Goal: Task Accomplishment & Management: Manage account settings

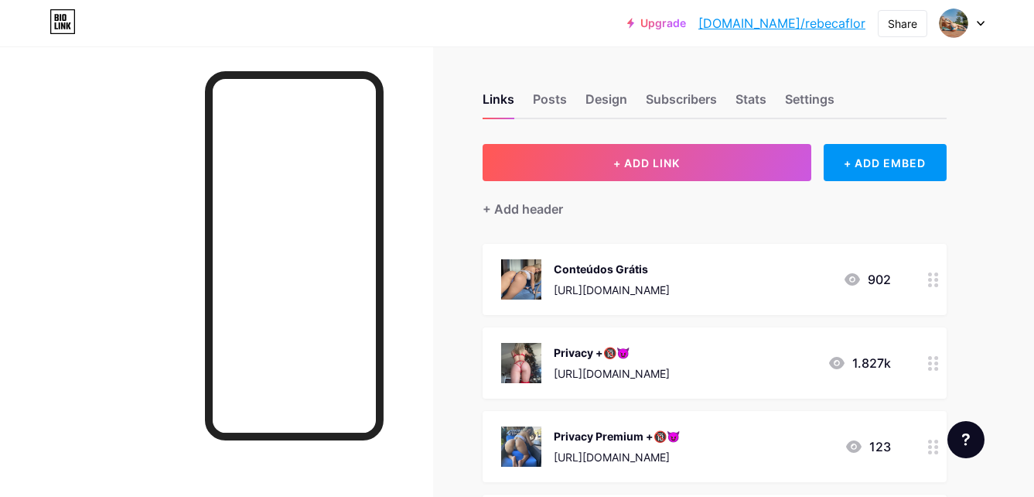
click at [928, 364] on div at bounding box center [934, 362] width 26 height 71
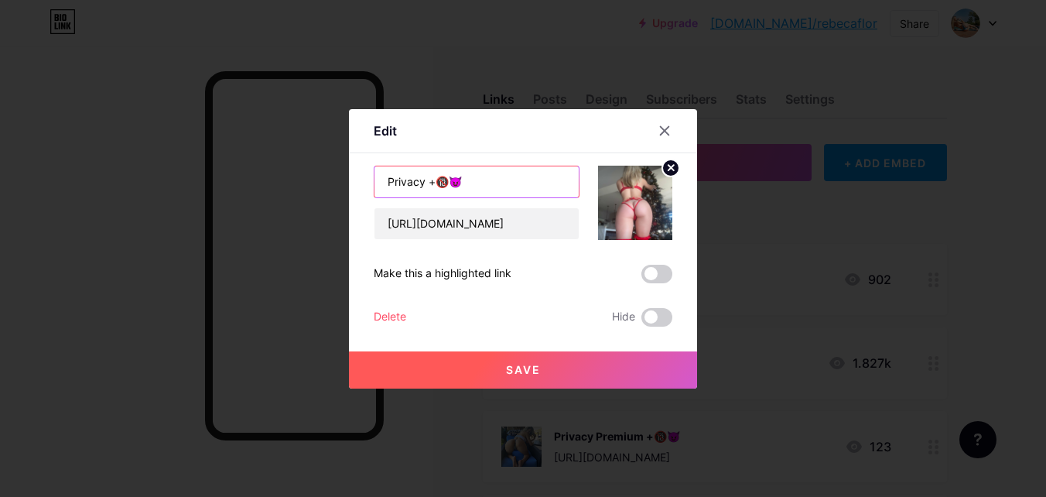
drag, startPoint x: 487, startPoint y: 188, endPoint x: 453, endPoint y: 186, distance: 34.1
click at [453, 186] on input "Privacy +🔞😈" at bounding box center [476, 181] width 204 height 31
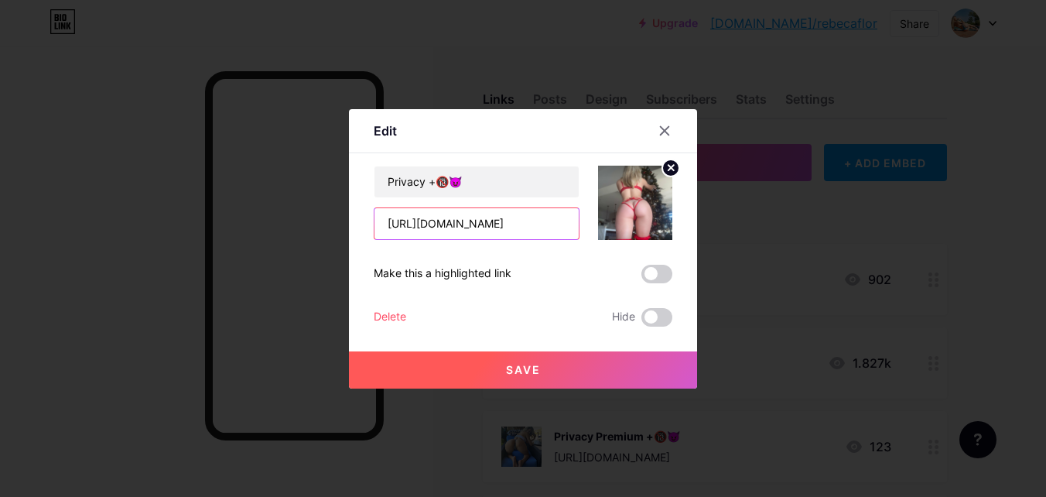
click at [497, 227] on input "https://pay.kirvano.com/5def9e40-91b5-4e6f-8d2a-64111f908224" at bounding box center [476, 223] width 204 height 31
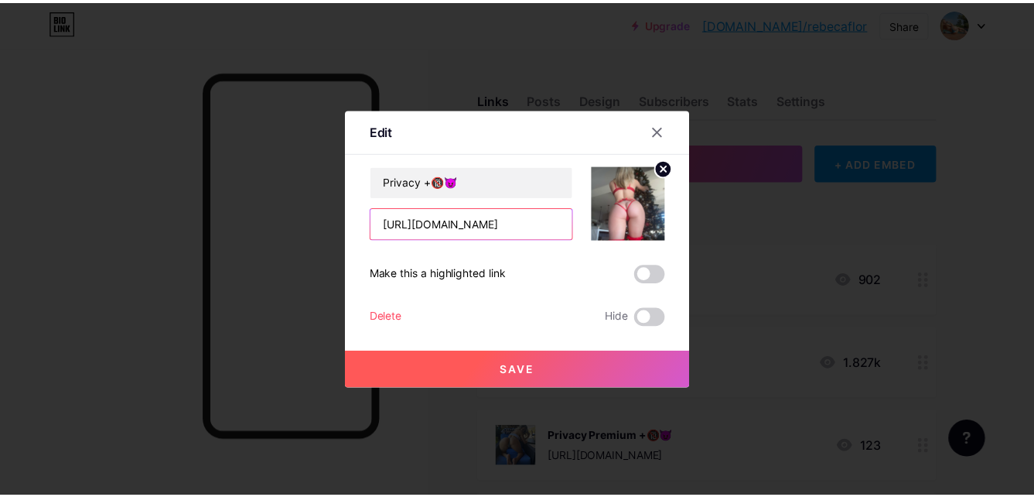
scroll to position [0, 132]
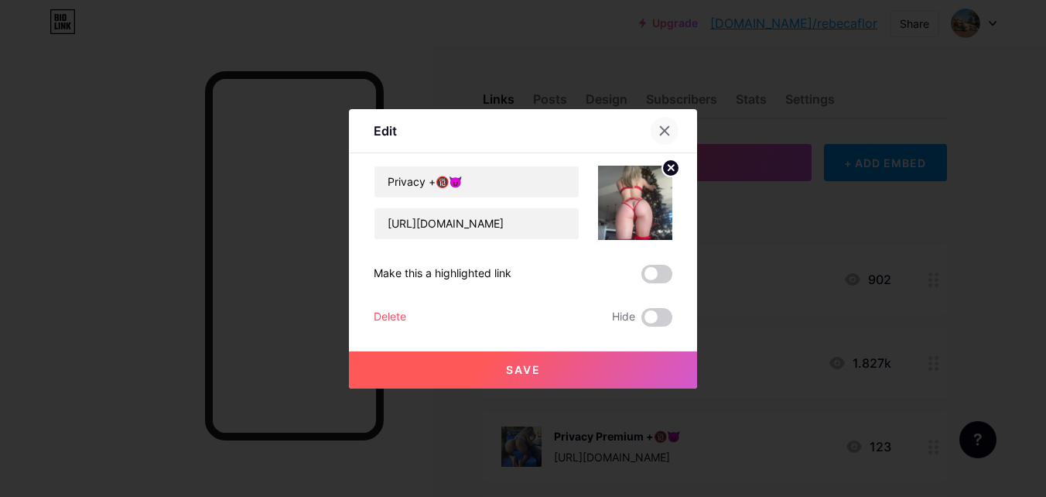
click at [665, 132] on icon at bounding box center [665, 130] width 9 height 9
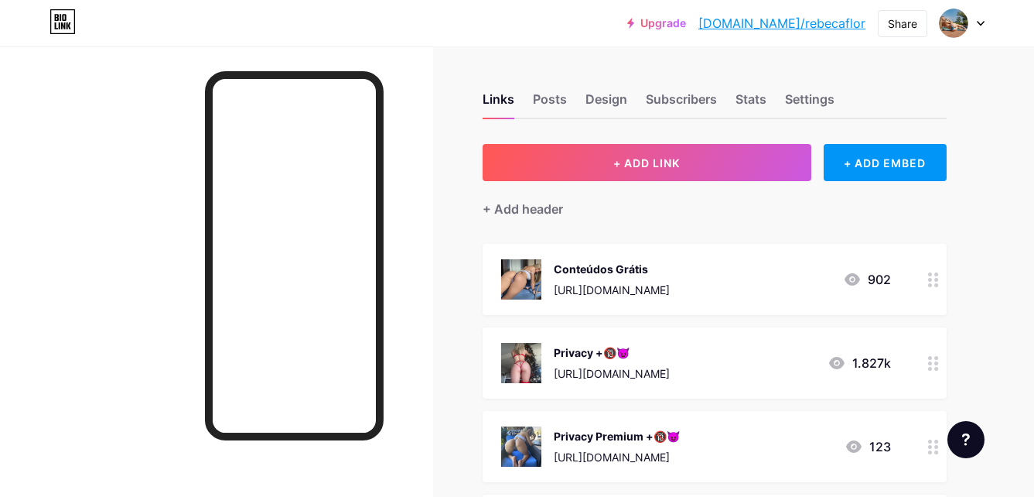
click at [916, 274] on div "Conteúdos Grátis https://t.me/+upWp4t67qr5hMjYx 902" at bounding box center [715, 279] width 464 height 71
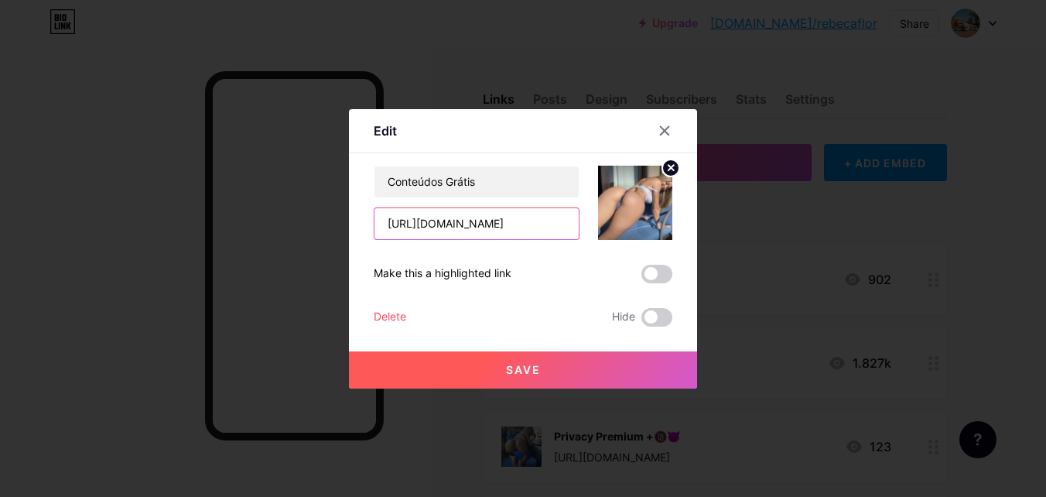
click at [476, 227] on input "[URL][DOMAIN_NAME]" at bounding box center [476, 223] width 204 height 31
click at [843, 254] on div at bounding box center [523, 248] width 1046 height 497
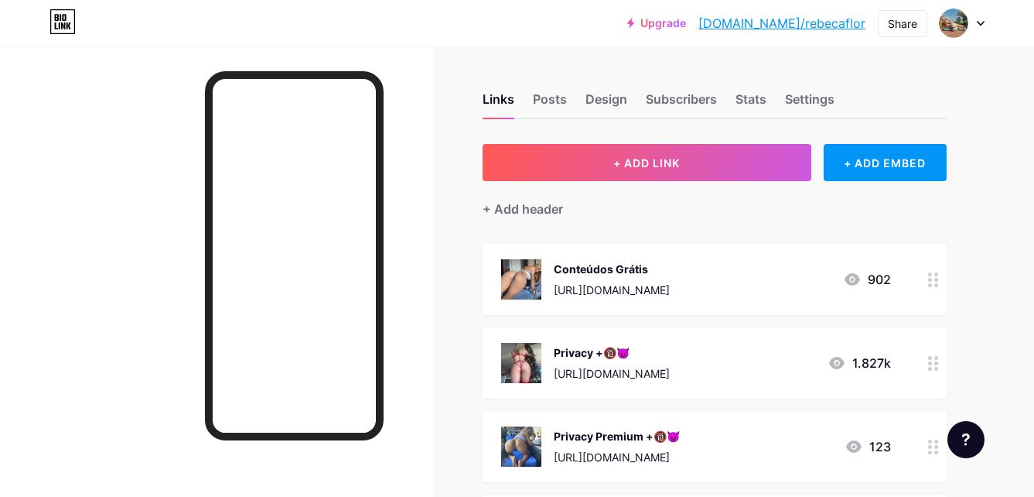
click at [932, 358] on icon at bounding box center [933, 363] width 11 height 15
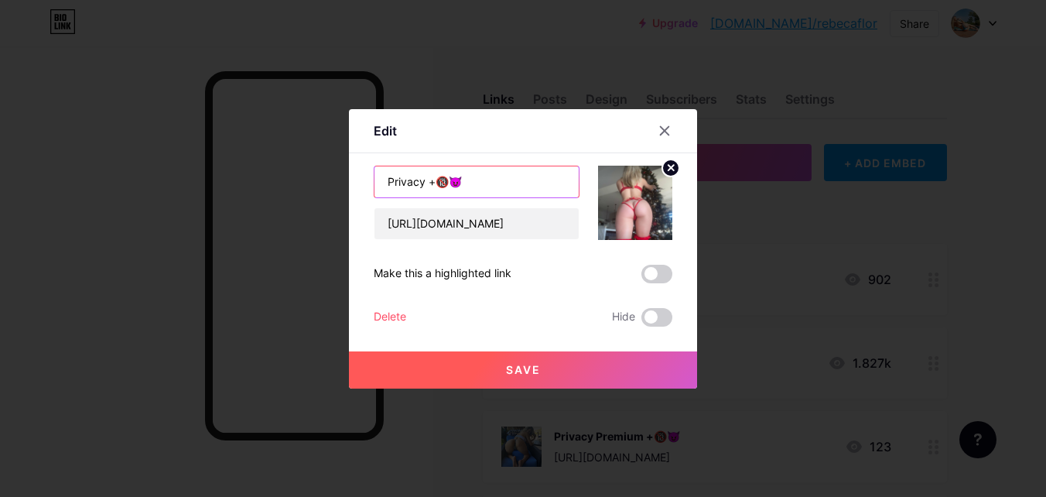
drag, startPoint x: 497, startPoint y: 186, endPoint x: 426, endPoint y: 181, distance: 70.6
click at [426, 181] on input "Privacy +🔞😈" at bounding box center [476, 181] width 204 height 31
click at [828, 273] on div at bounding box center [523, 248] width 1046 height 497
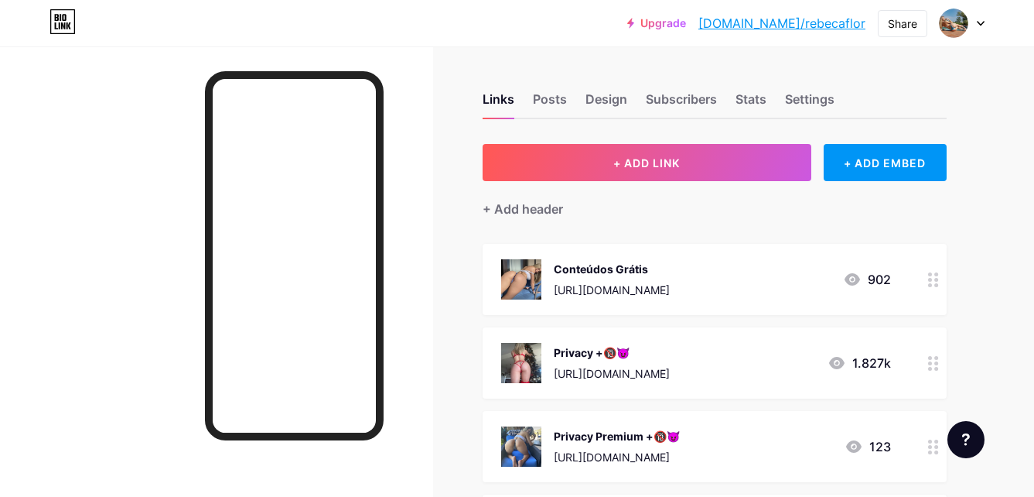
click at [931, 283] on circle at bounding box center [930, 285] width 4 height 4
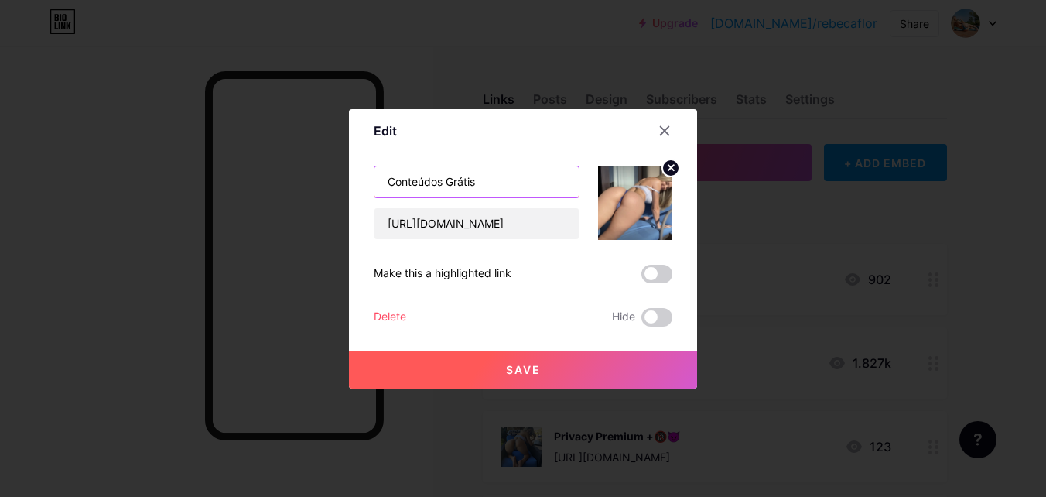
click at [515, 181] on input "Conteúdos Grátis" at bounding box center [476, 181] width 204 height 31
paste input "+🔞😈"
type input "Conteúdos Grátis +🔞😈"
click at [594, 377] on button "Save" at bounding box center [523, 369] width 348 height 37
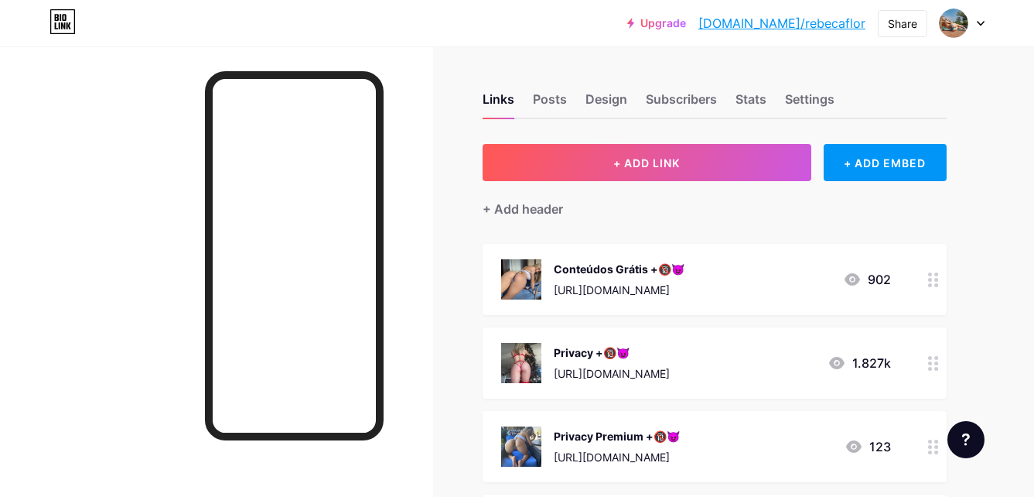
click at [933, 282] on icon at bounding box center [933, 279] width 11 height 15
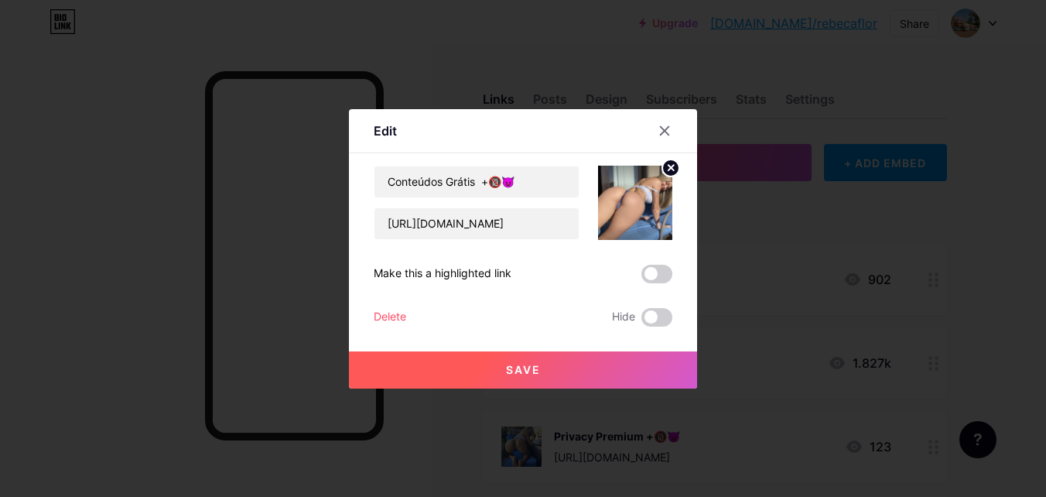
click at [768, 286] on div at bounding box center [523, 248] width 1046 height 497
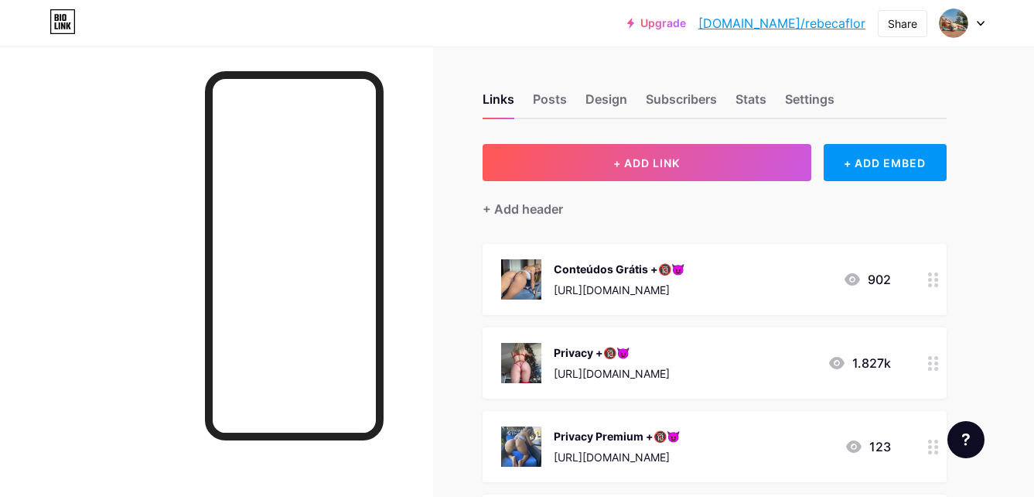
click at [927, 277] on div at bounding box center [934, 279] width 26 height 71
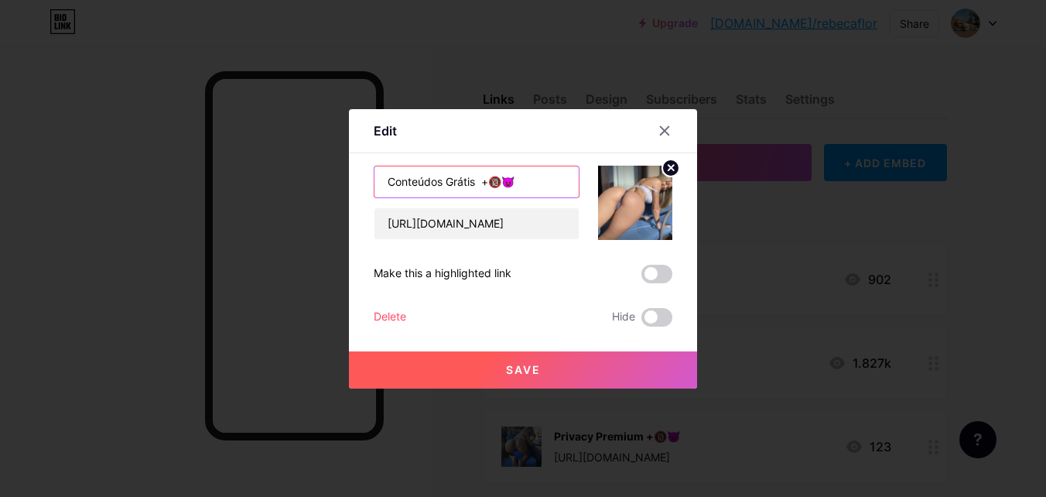
drag, startPoint x: 533, startPoint y: 179, endPoint x: 325, endPoint y: 167, distance: 208.5
click at [325, 167] on div "Edit Content YouTube Play YouTube video without leaving your page. ADD Vimeo Pl…" at bounding box center [523, 248] width 1046 height 497
click at [538, 176] on input "Conteúdos Grátis +🔞😈" at bounding box center [476, 181] width 204 height 31
drag, startPoint x: 538, startPoint y: 176, endPoint x: 345, endPoint y: 174, distance: 192.7
click at [345, 174] on div "Edit Content YouTube Play YouTube video without leaving your page. ADD Vimeo Pl…" at bounding box center [523, 248] width 1046 height 497
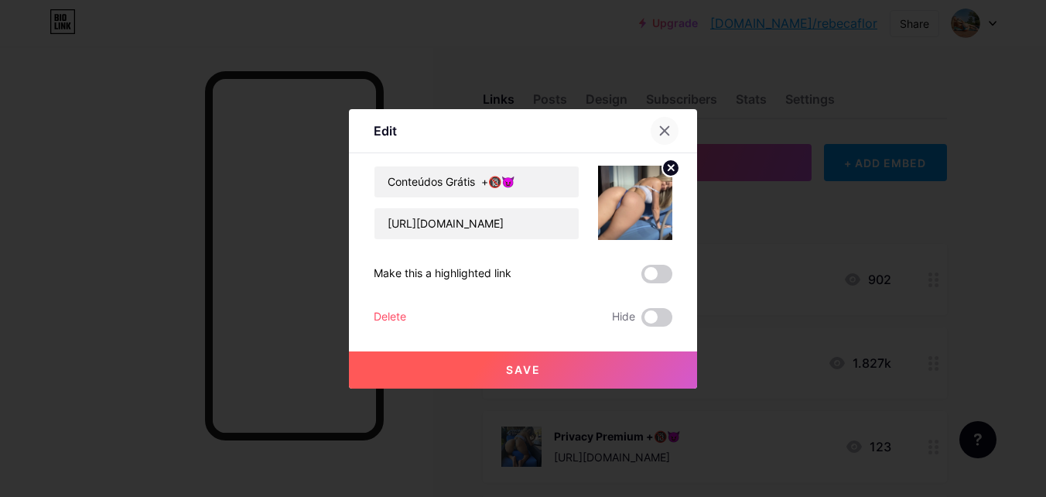
click at [668, 127] on icon at bounding box center [665, 130] width 9 height 9
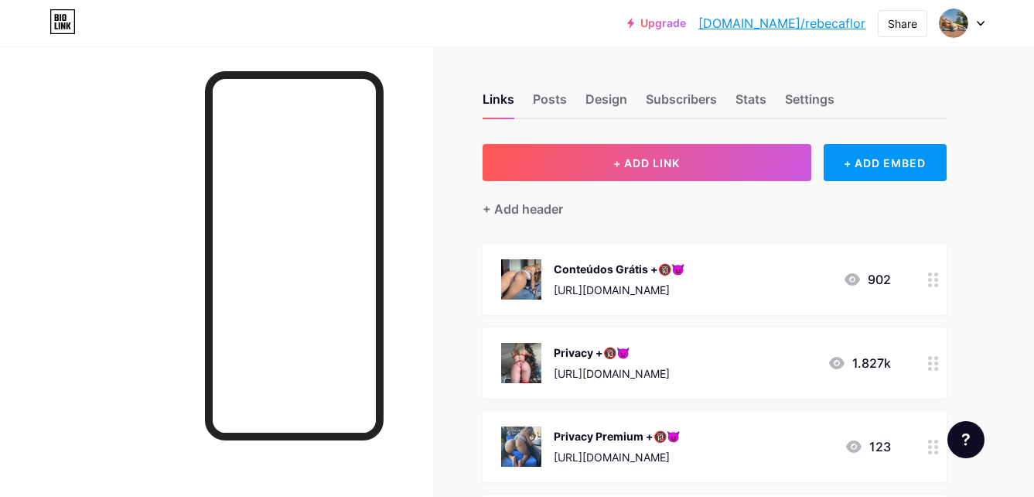
click at [977, 22] on icon at bounding box center [981, 23] width 8 height 5
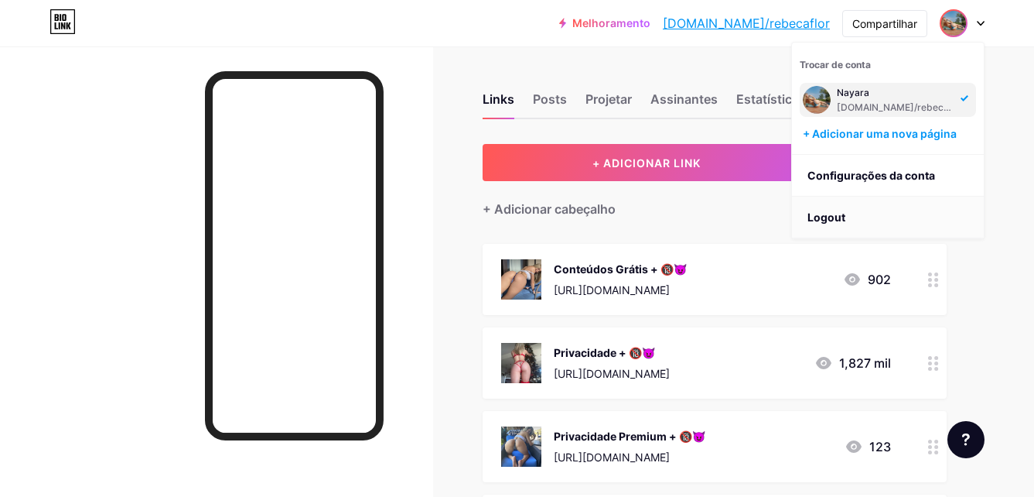
click at [812, 219] on li "Logout" at bounding box center [888, 218] width 192 height 42
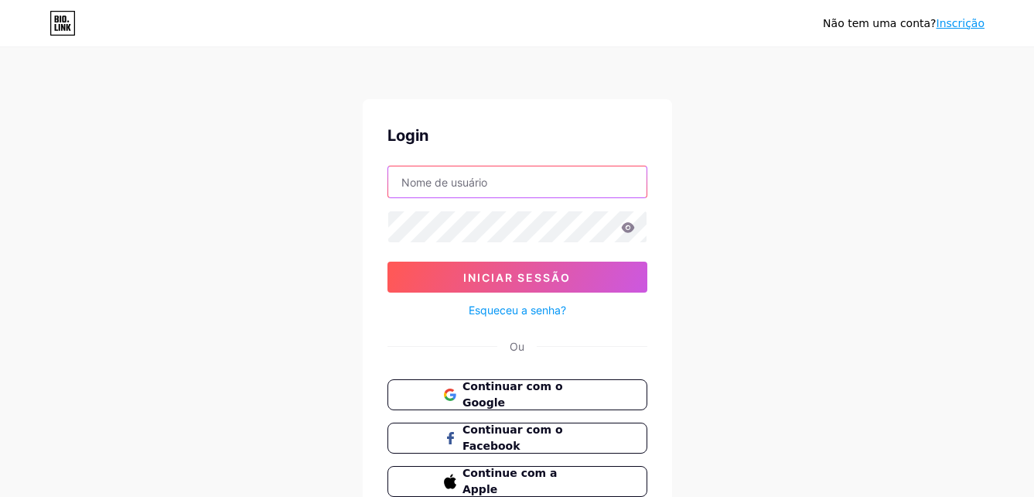
click at [535, 190] on input "text" at bounding box center [517, 181] width 258 height 31
type input "[EMAIL_ADDRESS][DOMAIN_NAME]"
click at [539, 396] on span "Continuar com o Google" at bounding box center [526, 394] width 129 height 33
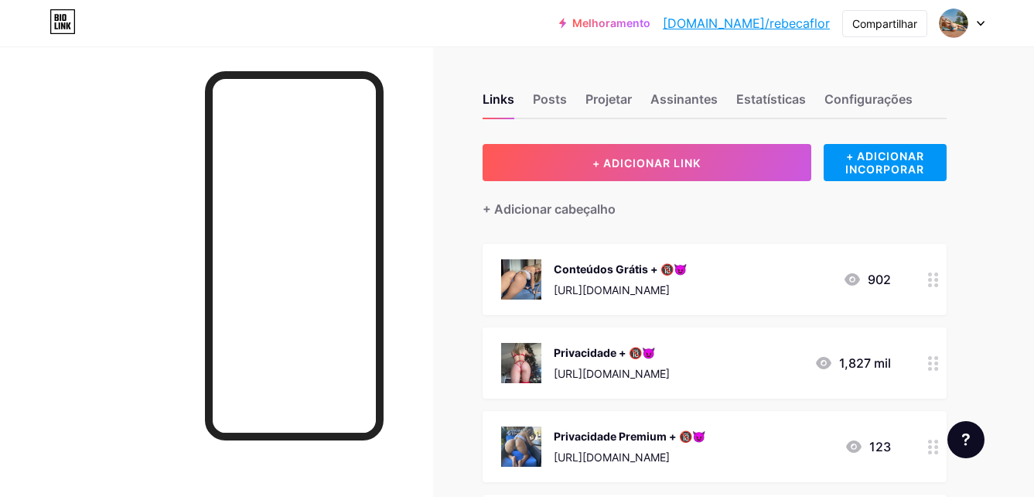
click at [972, 23] on div at bounding box center [962, 23] width 45 height 28
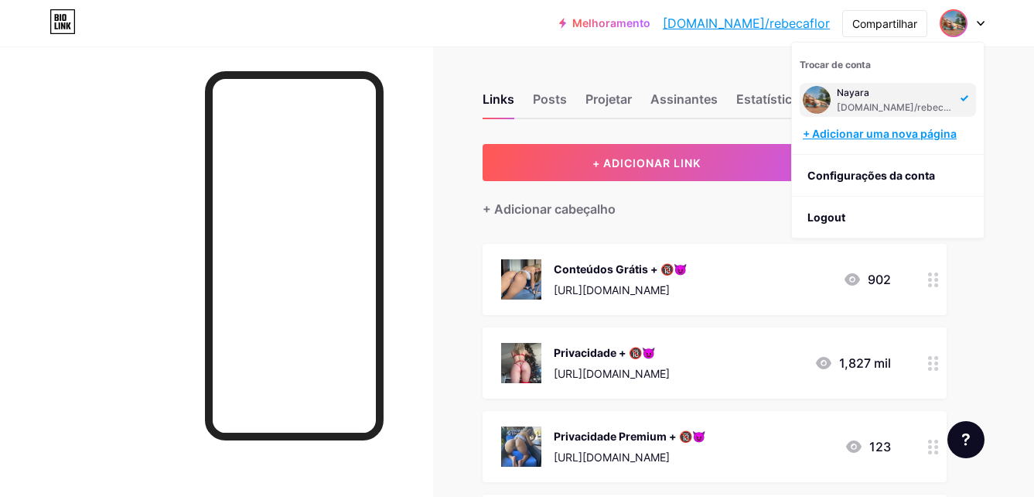
click at [850, 127] on div "+ Adicionar uma nova página" at bounding box center [889, 133] width 173 height 15
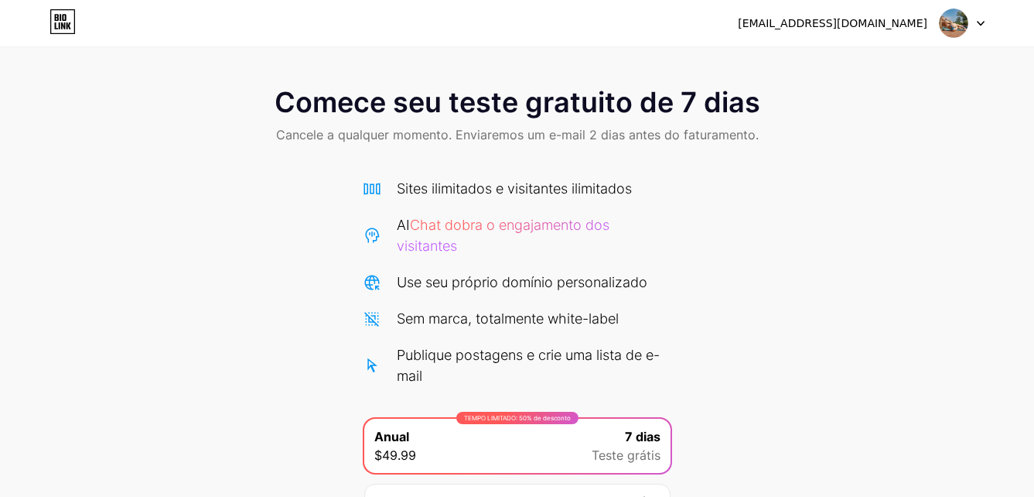
click at [989, 22] on div "florrebeca849@gmail.com Logout" at bounding box center [517, 23] width 1034 height 28
click at [976, 20] on div at bounding box center [962, 23] width 45 height 28
click at [877, 71] on li "Logout" at bounding box center [888, 64] width 192 height 42
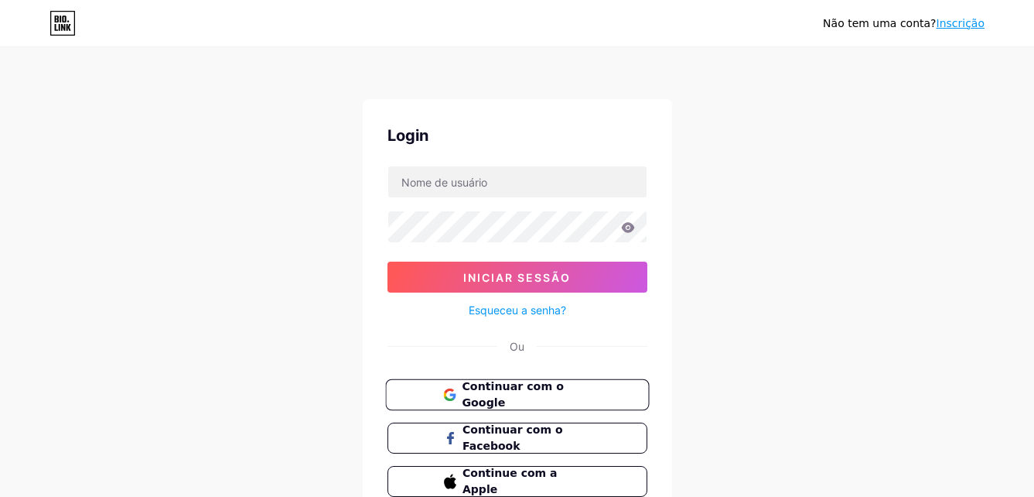
click at [518, 398] on span "Continuar com o Google" at bounding box center [526, 394] width 129 height 33
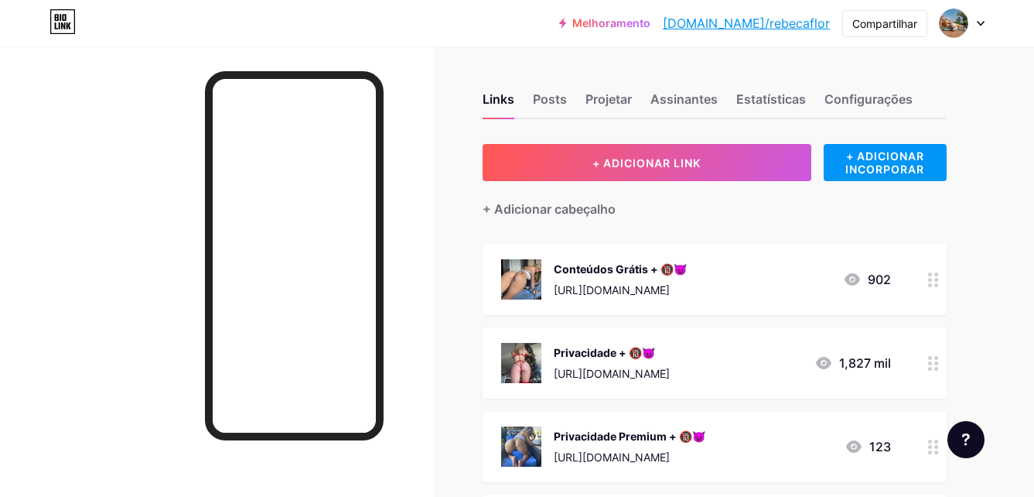
click at [974, 16] on div at bounding box center [962, 23] width 45 height 28
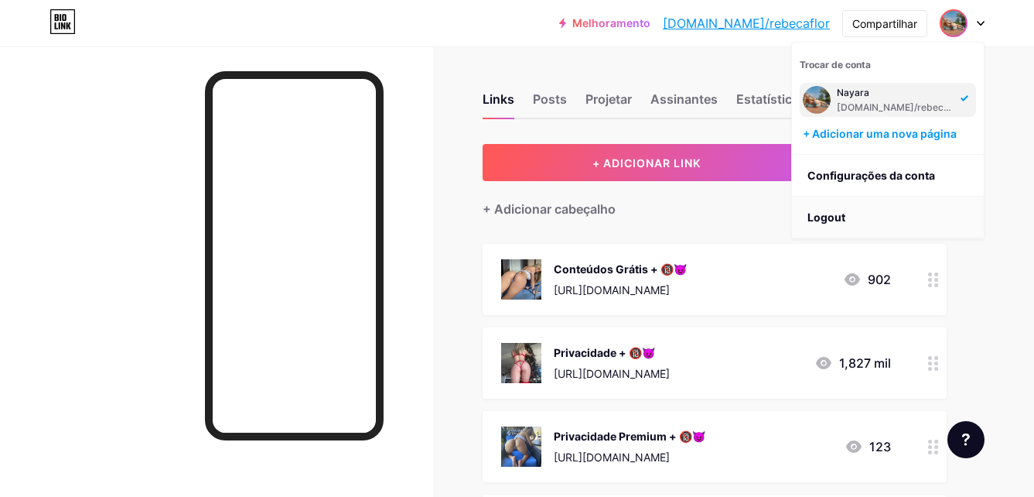
click at [823, 227] on li "Logout" at bounding box center [888, 218] width 192 height 42
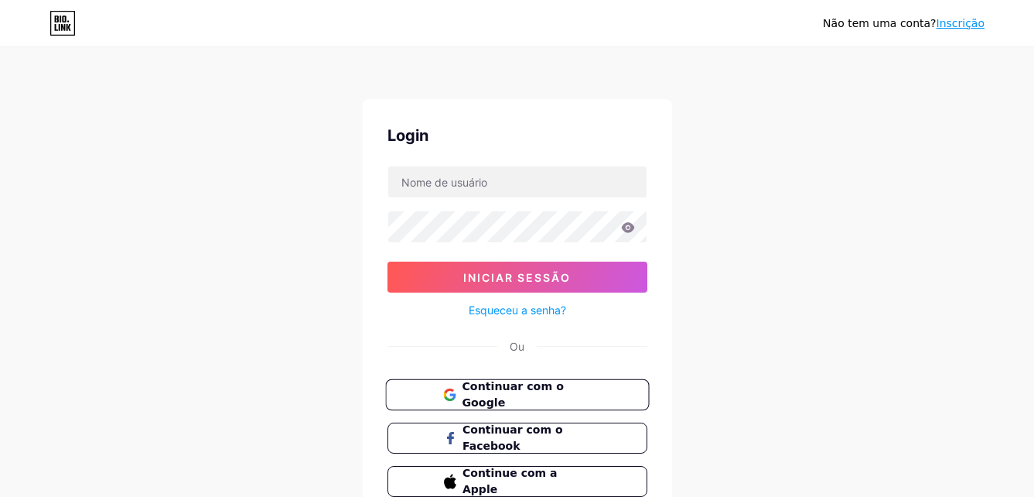
click at [526, 401] on span "Continuar com o Google" at bounding box center [526, 394] width 129 height 33
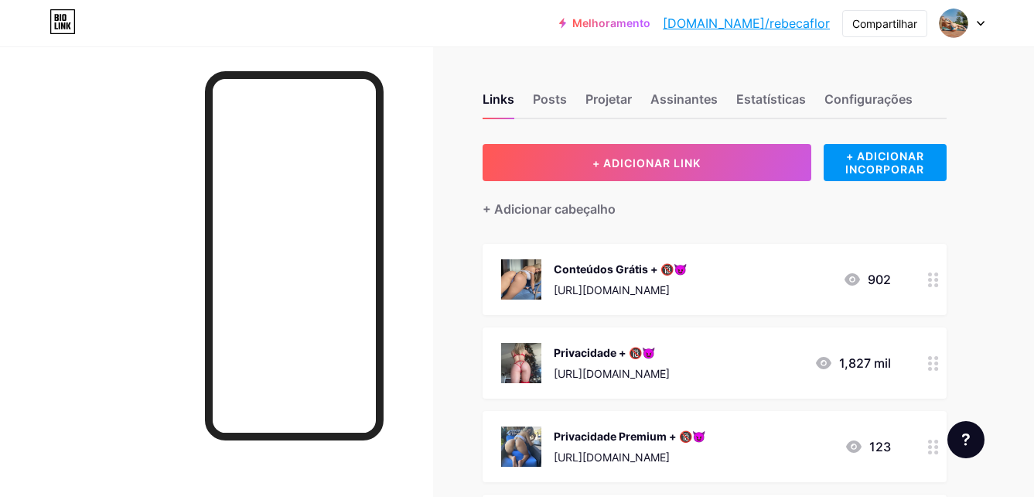
click at [978, 22] on icon at bounding box center [981, 24] width 6 height 4
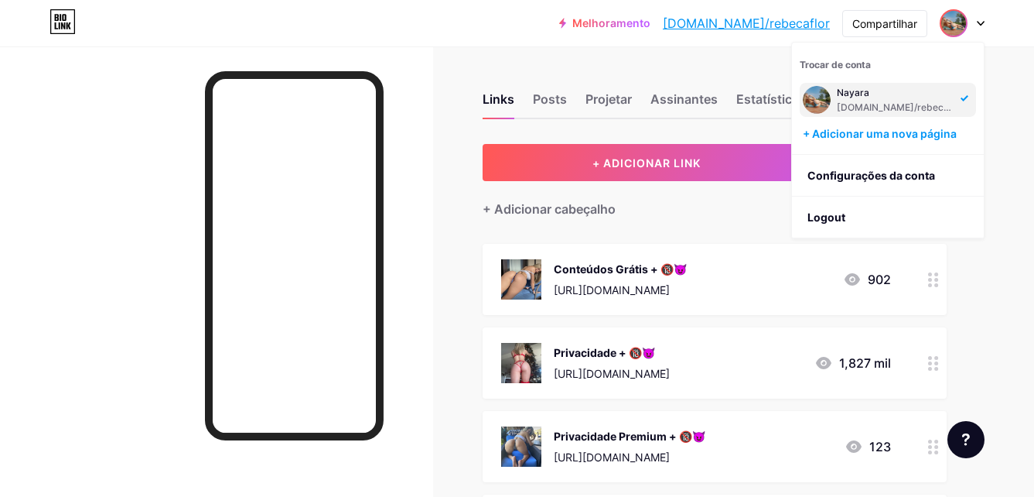
click at [987, 24] on div "Melhoramento bio.link/rebeca... bio.link/rebecaflor Compartilhar Trocar de cont…" at bounding box center [517, 23] width 1034 height 28
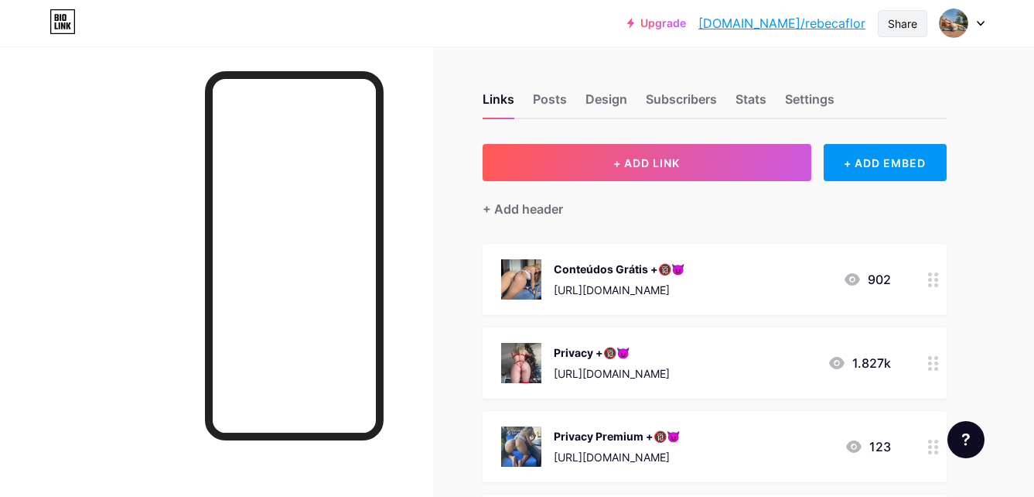
click at [914, 23] on div "Share" at bounding box center [902, 23] width 29 height 16
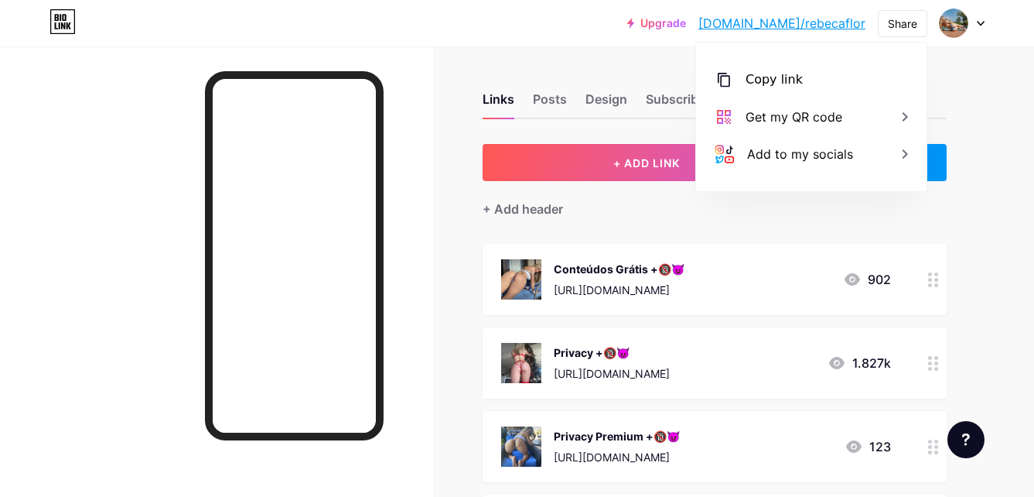
click at [979, 21] on icon at bounding box center [981, 23] width 8 height 5
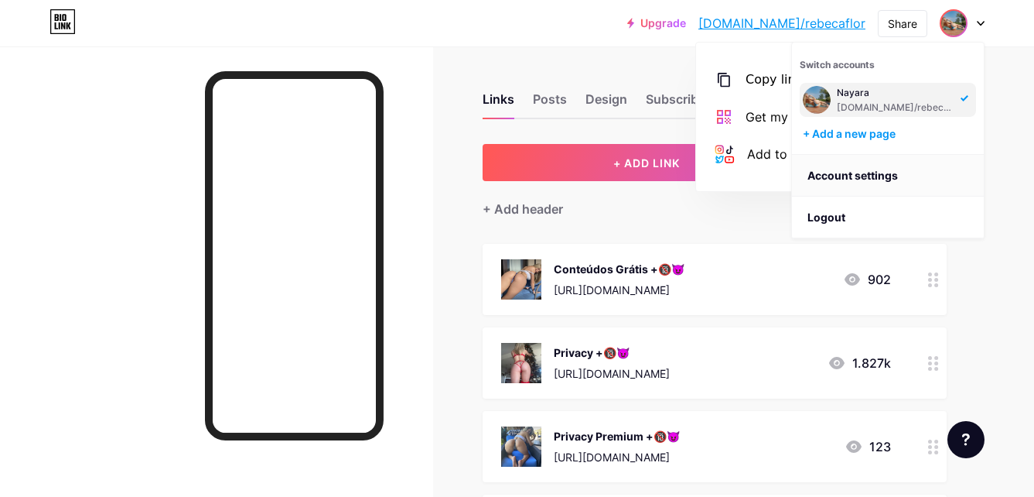
click at [841, 170] on link "Account settings" at bounding box center [888, 176] width 192 height 42
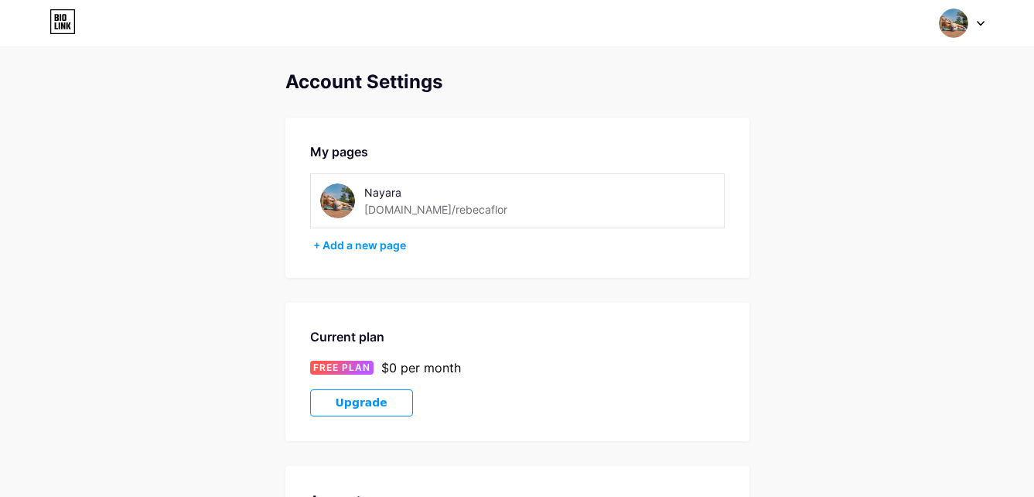
click at [977, 27] on div at bounding box center [962, 23] width 45 height 28
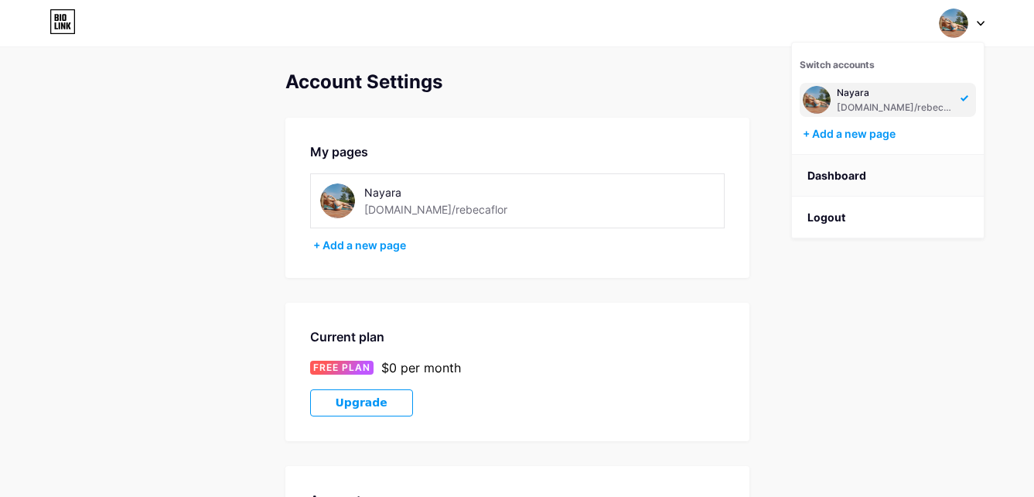
click at [863, 171] on link "Dashboard" at bounding box center [888, 176] width 192 height 42
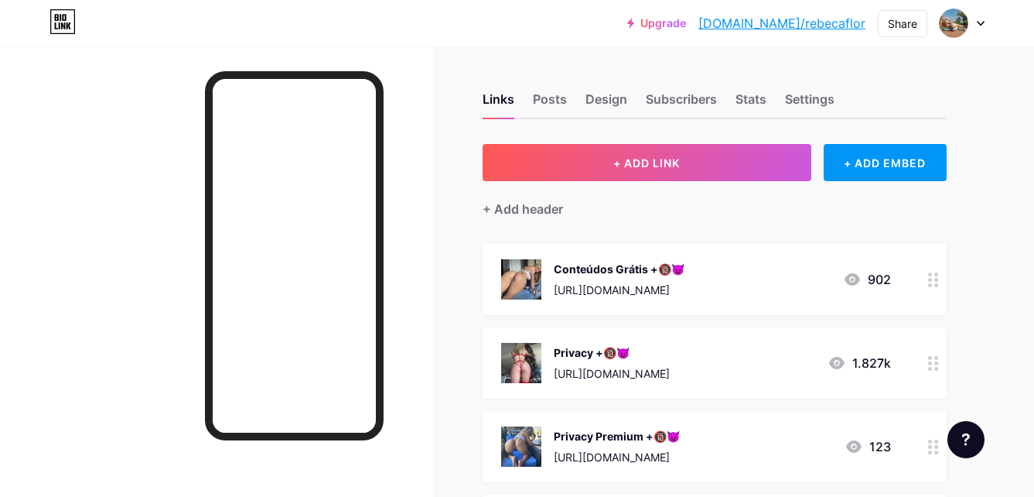
click at [983, 22] on icon at bounding box center [981, 23] width 8 height 5
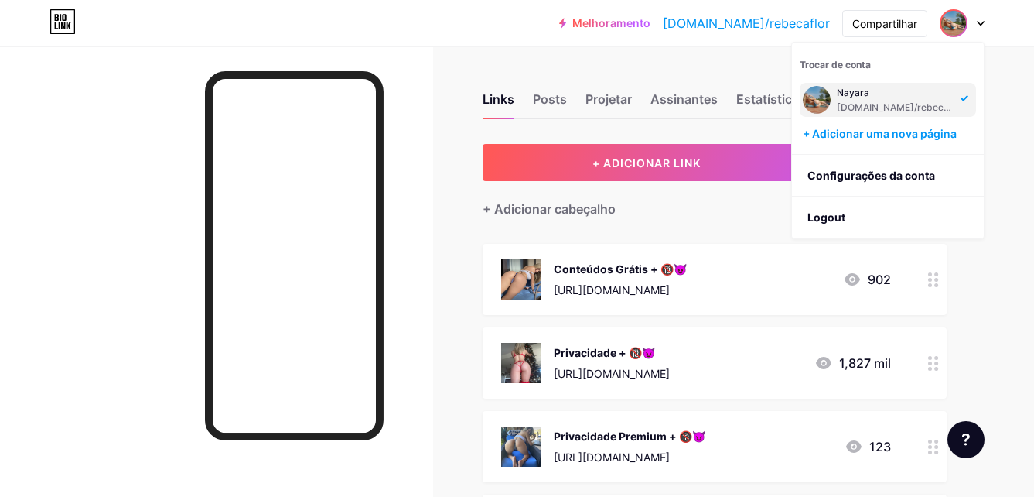
click at [977, 21] on icon at bounding box center [981, 23] width 8 height 5
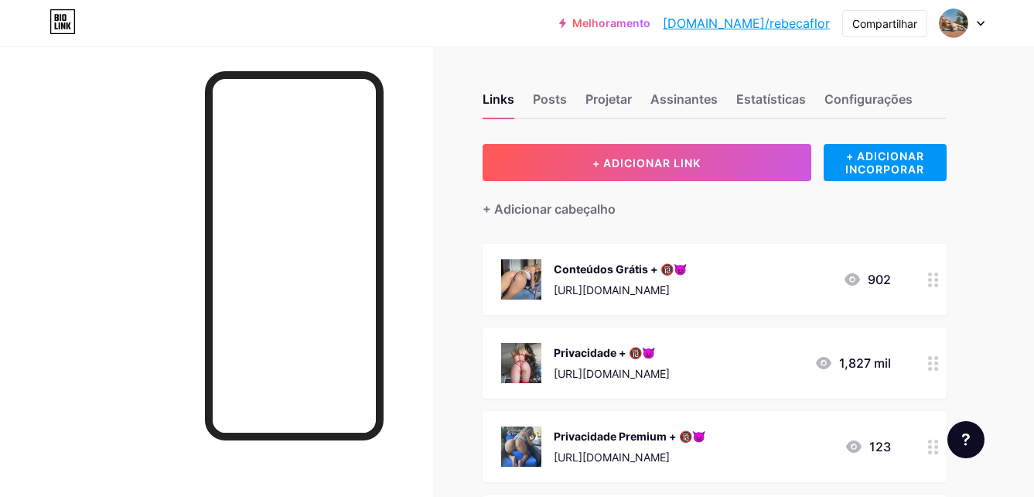
click at [977, 21] on icon at bounding box center [981, 23] width 8 height 5
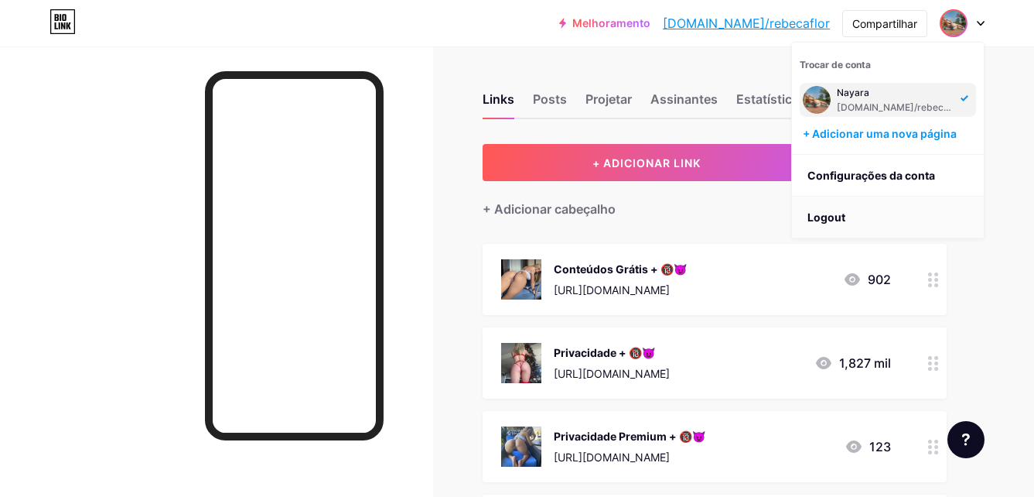
click at [820, 221] on li "Logout" at bounding box center [888, 218] width 192 height 42
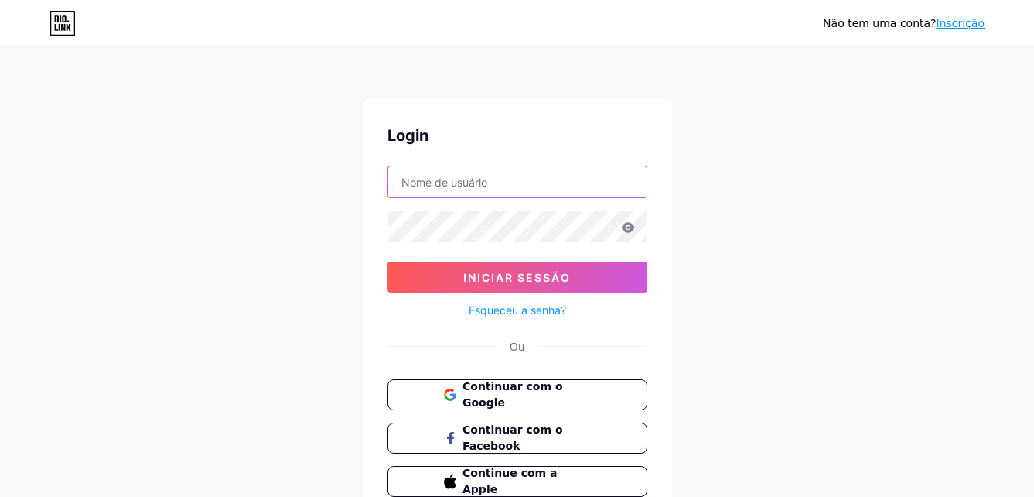
click at [526, 192] on input "text" at bounding box center [517, 181] width 258 height 31
type input "[EMAIL_ADDRESS][DOMAIN_NAME]"
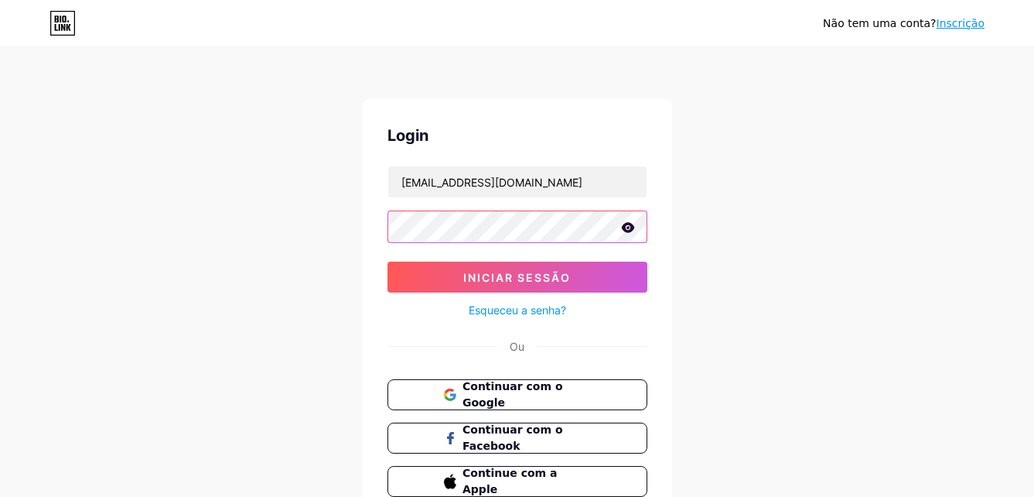
click at [388, 262] on button "Iniciar sessão" at bounding box center [518, 277] width 260 height 31
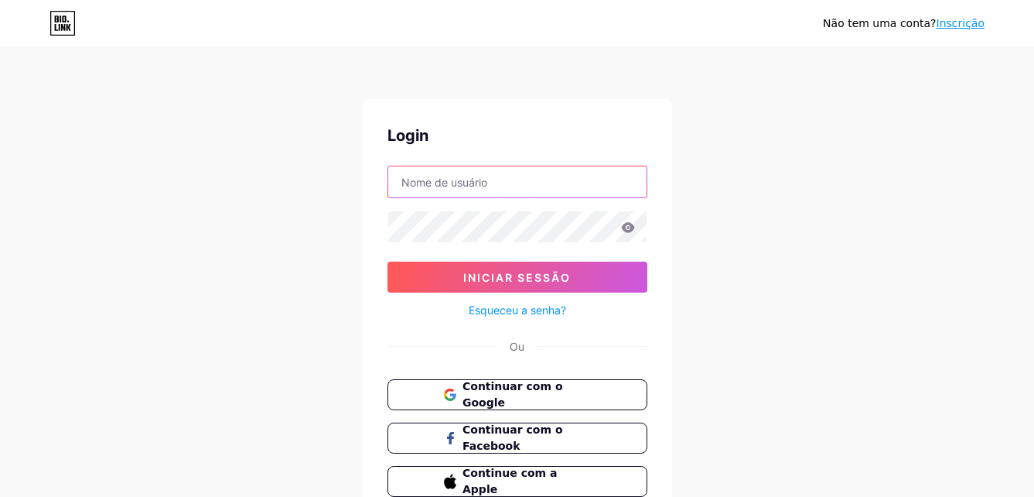
click at [516, 186] on input "text" at bounding box center [517, 181] width 258 height 31
click at [360, 288] on div "Não tem uma conta? Inscrição Login Iniciar sessão Esqueceu a senha? Ou Continua…" at bounding box center [517, 285] width 1034 height 571
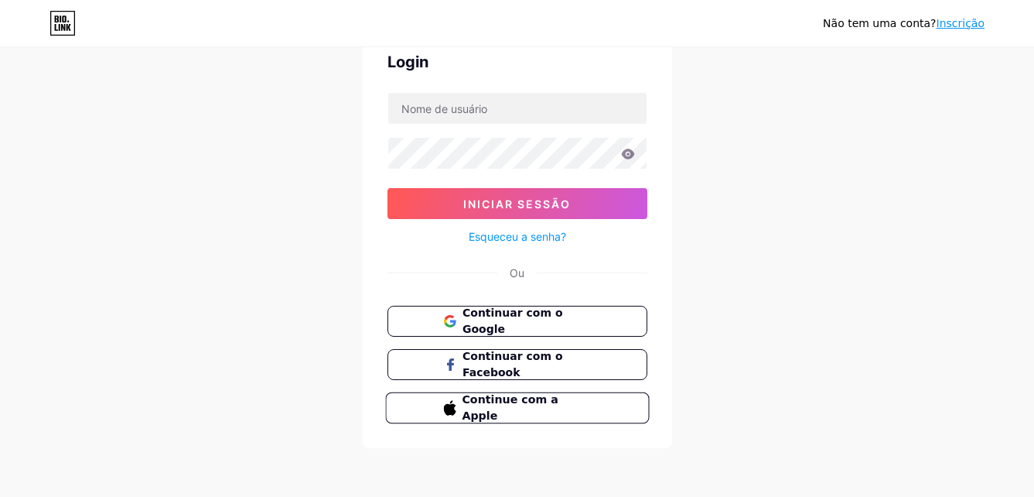
click at [499, 398] on span "Continue com a Apple" at bounding box center [526, 408] width 129 height 33
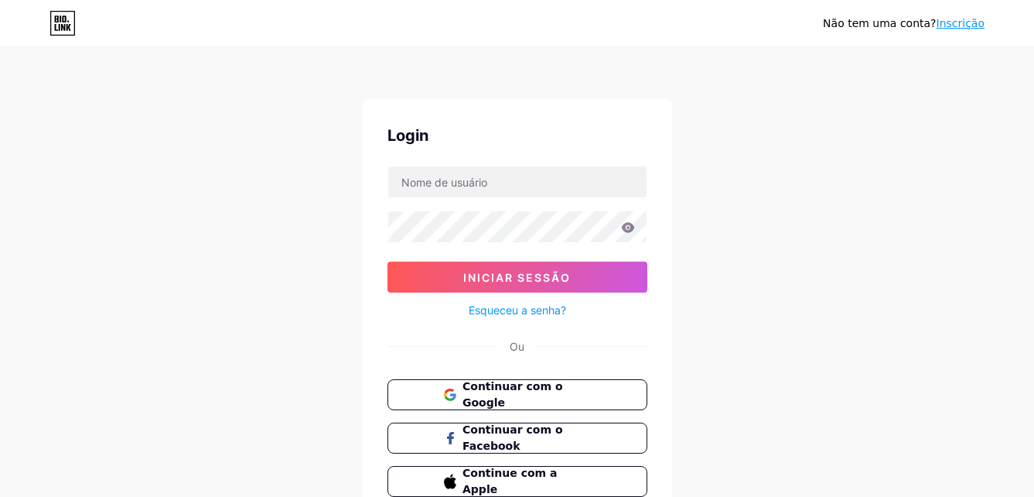
click at [976, 25] on link "Inscrição" at bounding box center [961, 23] width 48 height 12
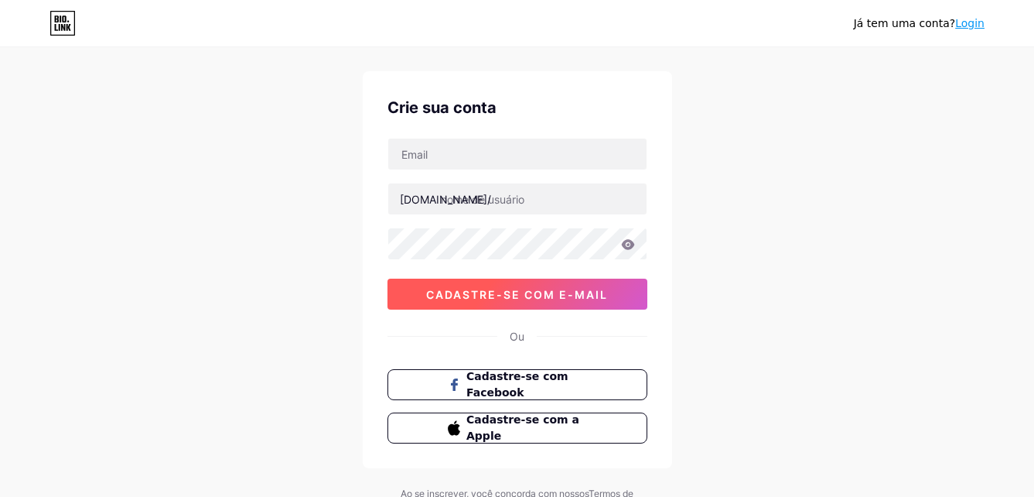
scroll to position [77, 0]
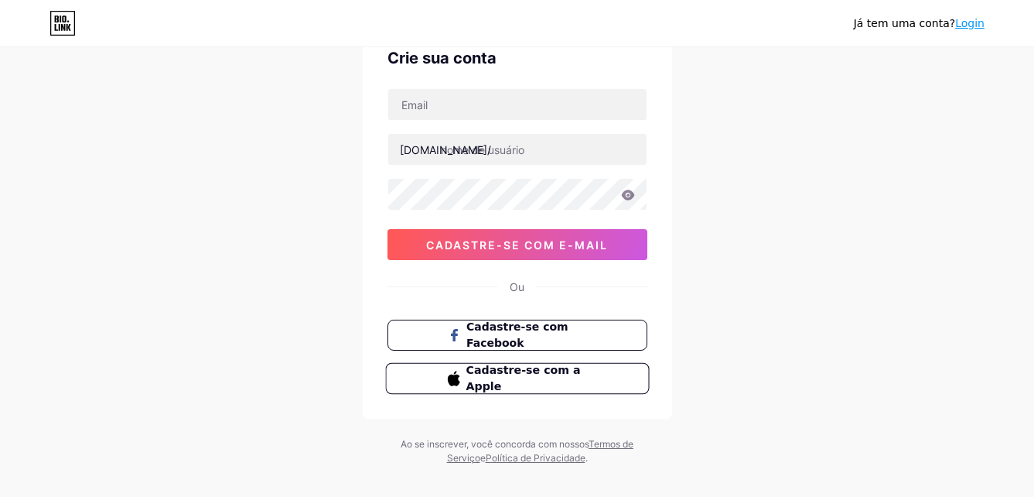
click at [490, 389] on span "Cadastre-se com a Apple" at bounding box center [526, 378] width 121 height 33
